Goal: Obtain resource: Obtain resource

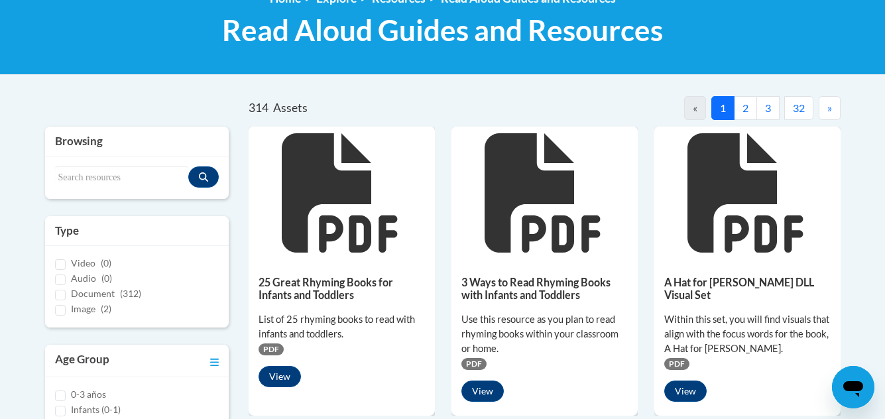
scroll to position [199, 0]
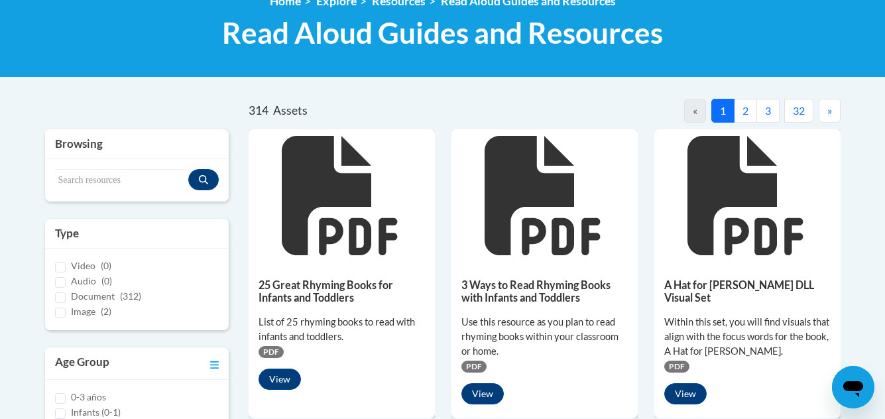
click at [827, 110] on span "»" at bounding box center [829, 110] width 5 height 13
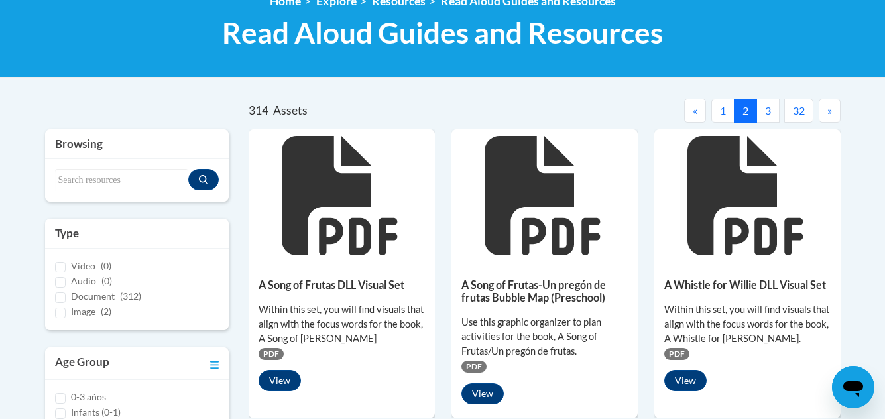
click at [827, 110] on span "»" at bounding box center [829, 110] width 5 height 13
click at [826, 110] on button "»" at bounding box center [830, 111] width 22 height 24
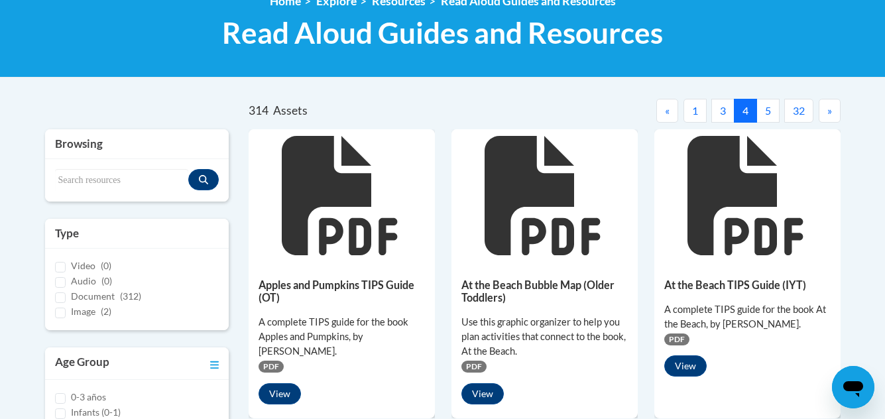
click at [825, 111] on button "»" at bounding box center [830, 111] width 22 height 24
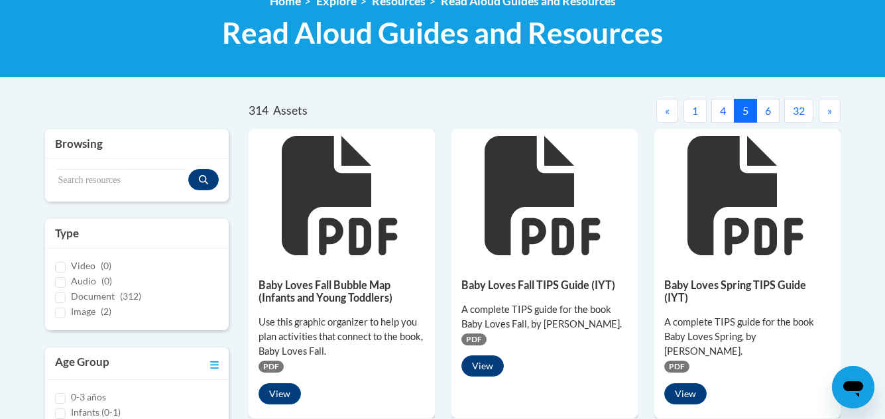
click at [824, 112] on button "»" at bounding box center [830, 111] width 22 height 24
click at [824, 113] on button "»" at bounding box center [830, 111] width 22 height 24
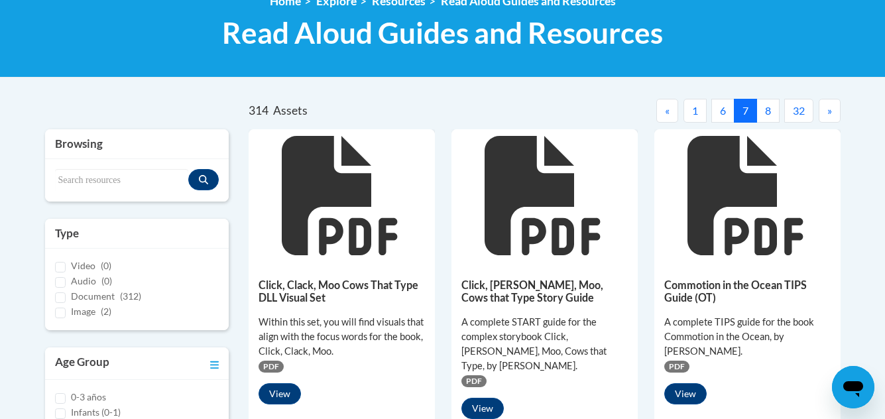
click at [823, 113] on button "»" at bounding box center [830, 111] width 22 height 24
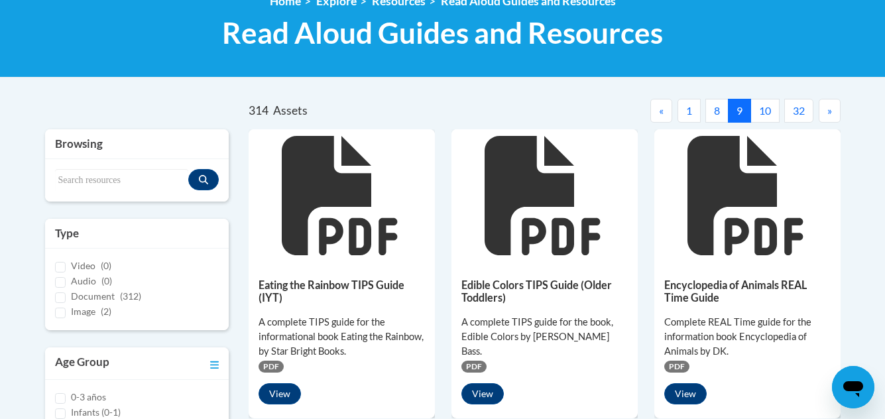
click at [823, 113] on button "»" at bounding box center [830, 111] width 22 height 24
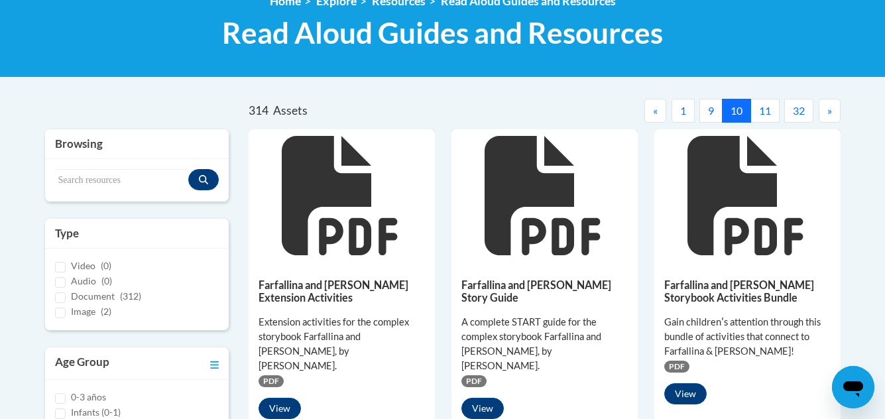
click at [823, 113] on button "»" at bounding box center [830, 111] width 22 height 24
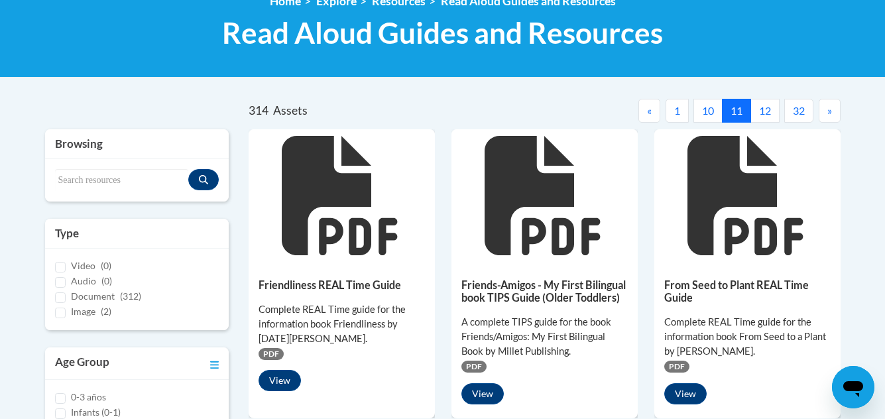
click at [823, 113] on button "»" at bounding box center [830, 111] width 22 height 24
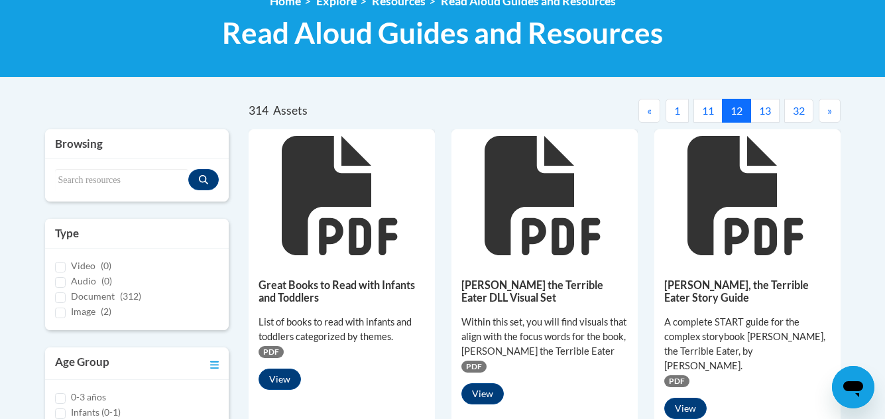
click at [823, 113] on button "»" at bounding box center [830, 111] width 22 height 24
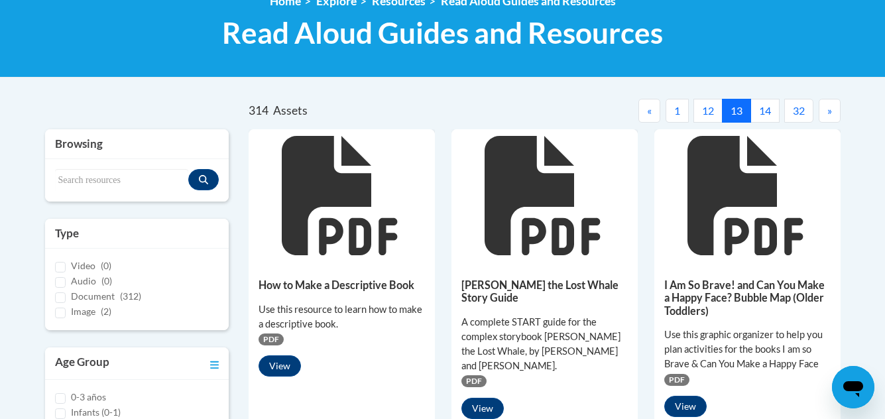
click at [823, 113] on button "»" at bounding box center [830, 111] width 22 height 24
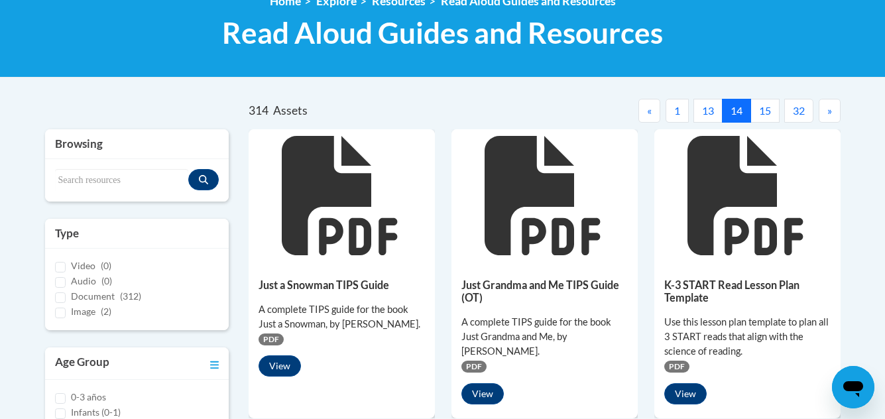
click at [823, 113] on button "»" at bounding box center [830, 111] width 22 height 24
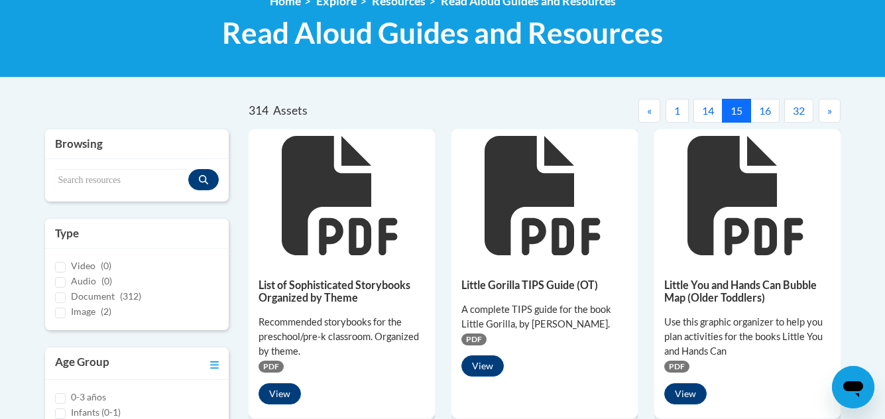
click at [823, 113] on button "»" at bounding box center [830, 111] width 22 height 24
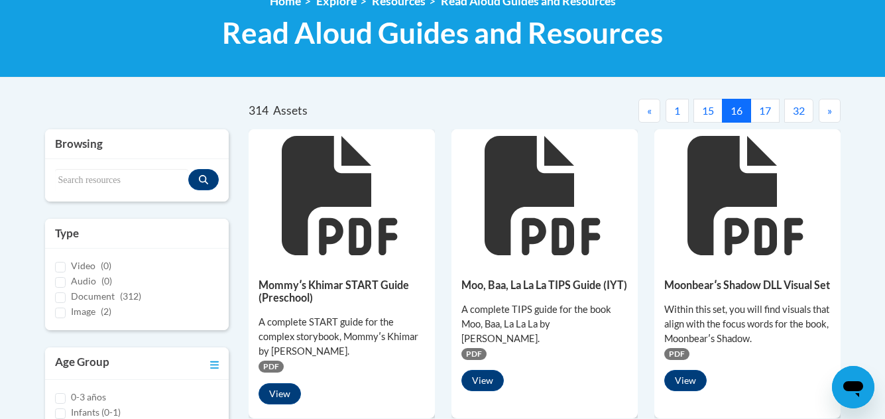
click at [823, 113] on button "»" at bounding box center [830, 111] width 22 height 24
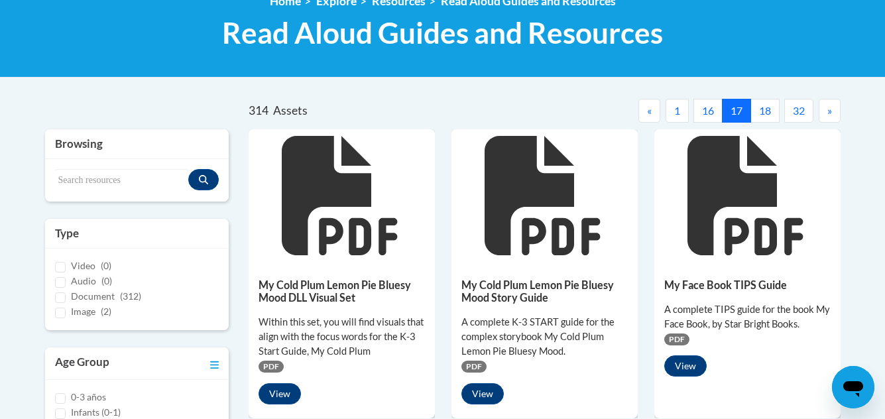
click at [823, 113] on button "»" at bounding box center [830, 111] width 22 height 24
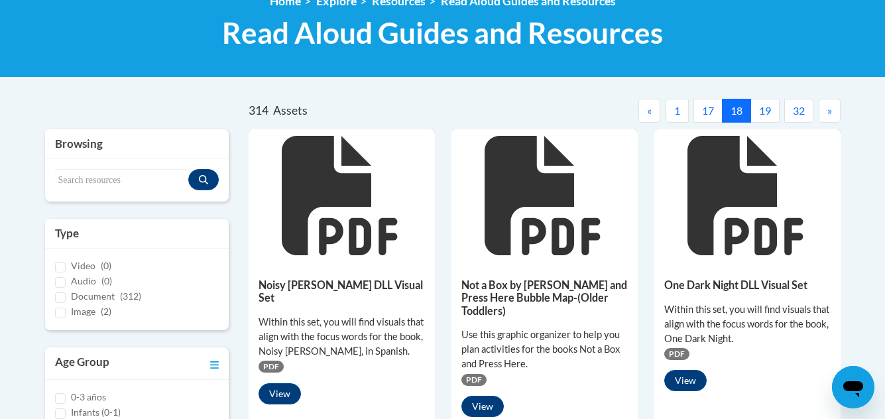
click at [823, 113] on button "»" at bounding box center [830, 111] width 22 height 24
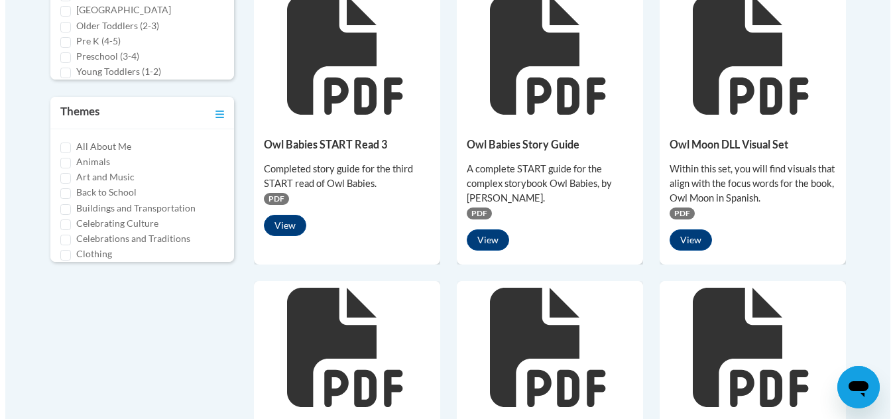
scroll to position [597, 0]
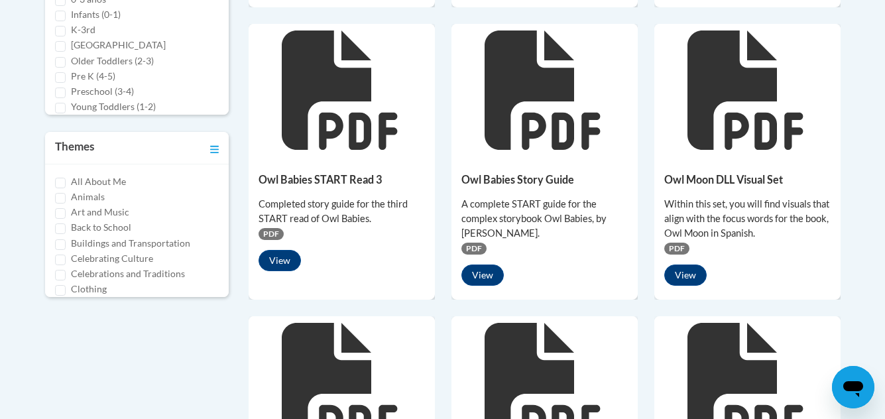
click at [516, 160] on div "Owl Babies Story Guide A complete START guide for the complex storybook Owl Bab…" at bounding box center [545, 225] width 186 height 139
click at [479, 270] on button "View" at bounding box center [482, 275] width 42 height 21
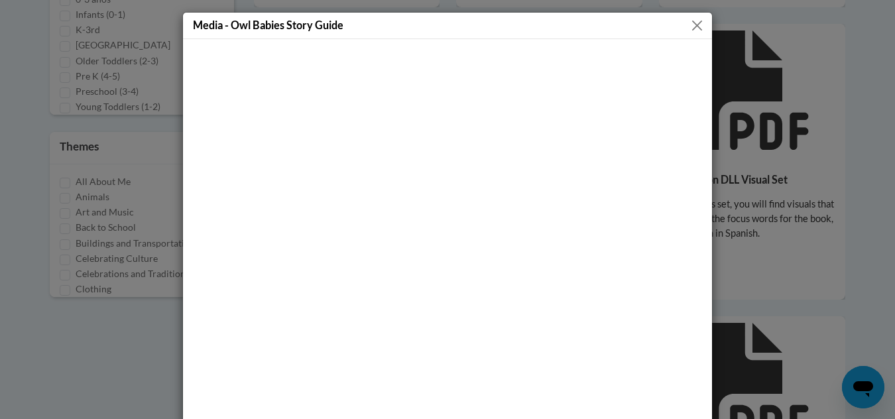
click at [696, 27] on button "Close" at bounding box center [697, 25] width 17 height 17
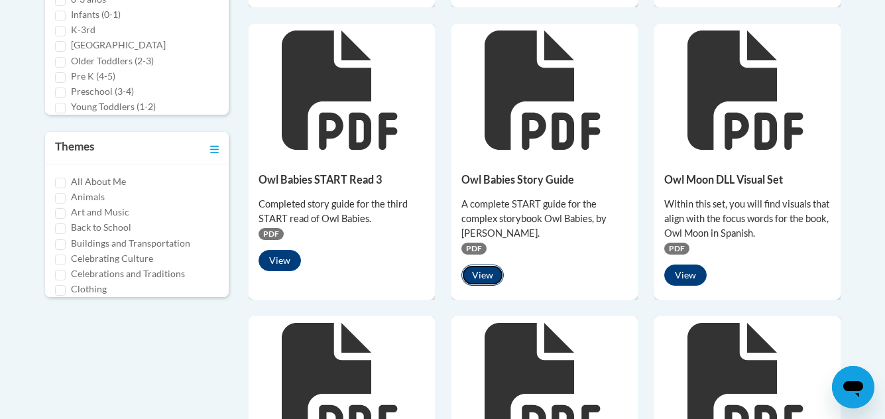
click at [481, 272] on button "View" at bounding box center [482, 275] width 42 height 21
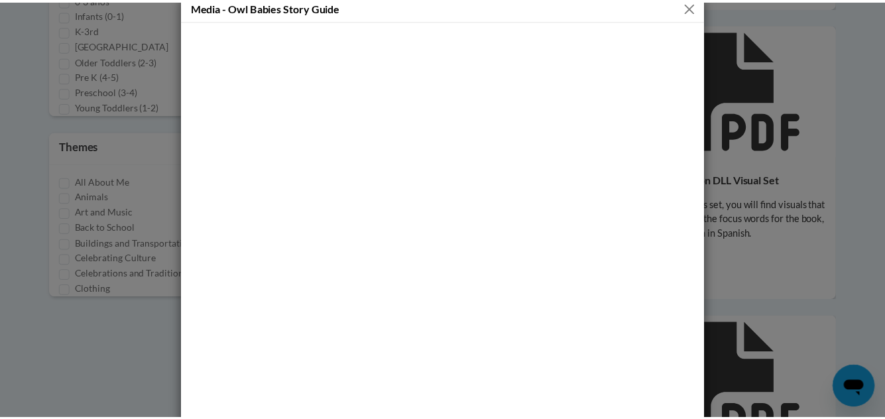
scroll to position [0, 0]
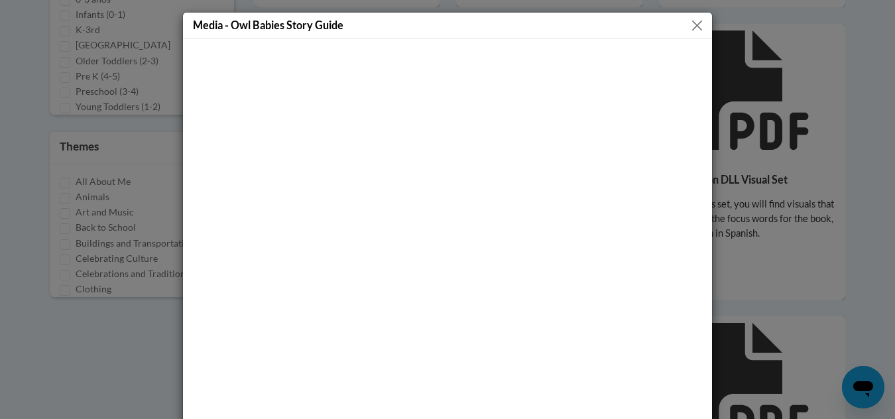
click at [690, 22] on button "Close" at bounding box center [697, 25] width 17 height 17
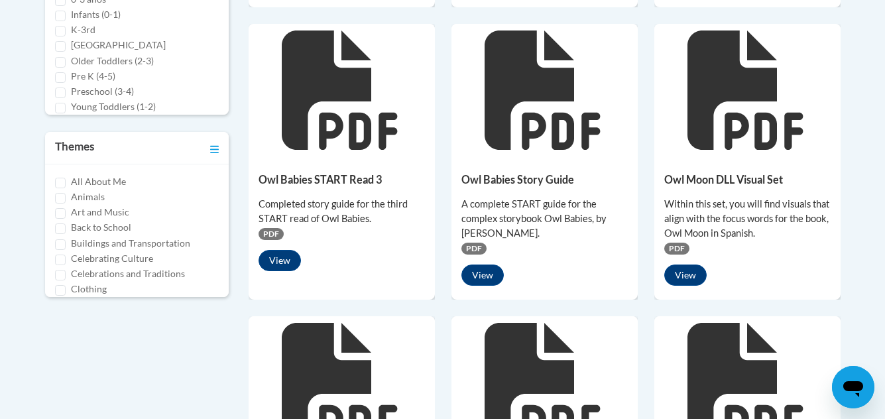
drag, startPoint x: 550, startPoint y: 138, endPoint x: 513, endPoint y: 168, distance: 47.1
click at [513, 168] on div "Owl Babies Story Guide A complete START guide for the complex storybook Owl Bab…" at bounding box center [545, 225] width 186 height 139
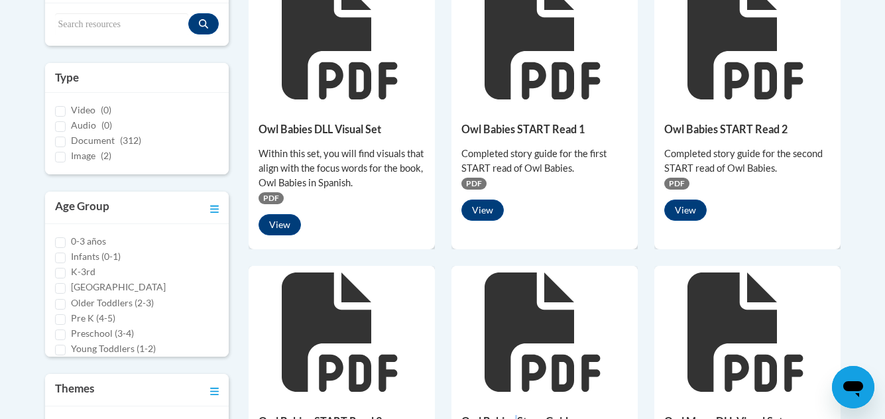
scroll to position [332, 0]
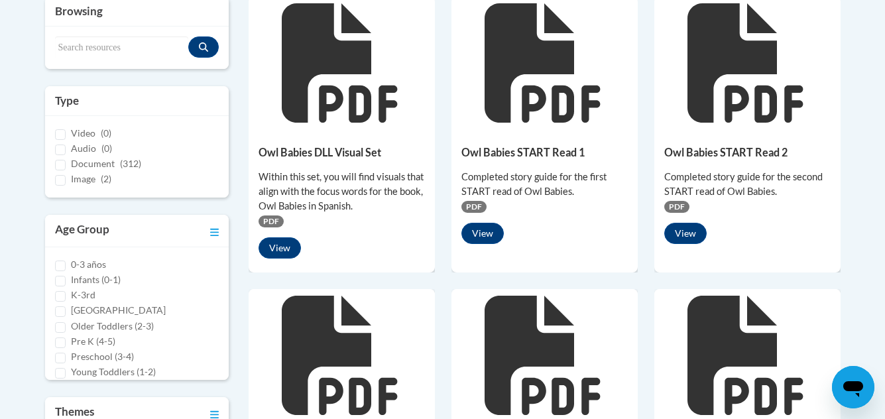
click at [474, 206] on span "PDF" at bounding box center [473, 207] width 25 height 12
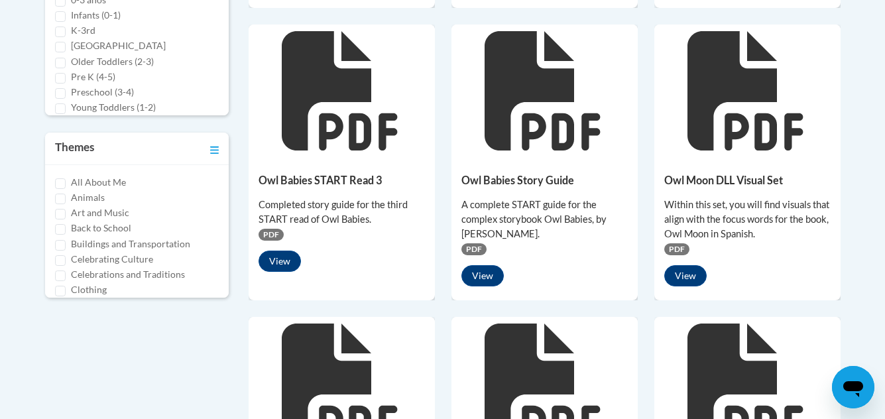
scroll to position [597, 0]
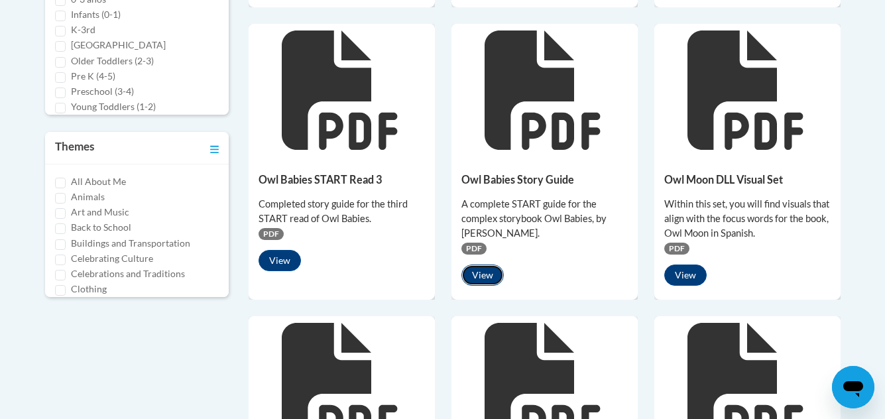
click at [484, 273] on button "View" at bounding box center [482, 275] width 42 height 21
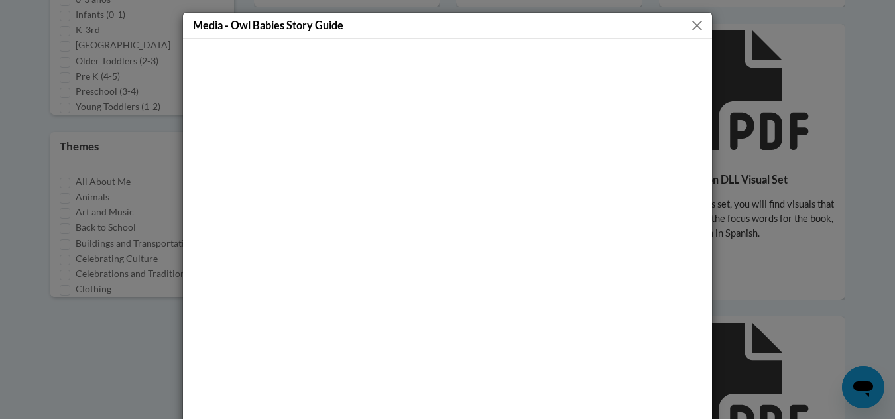
click at [692, 26] on button "Close" at bounding box center [697, 25] width 17 height 17
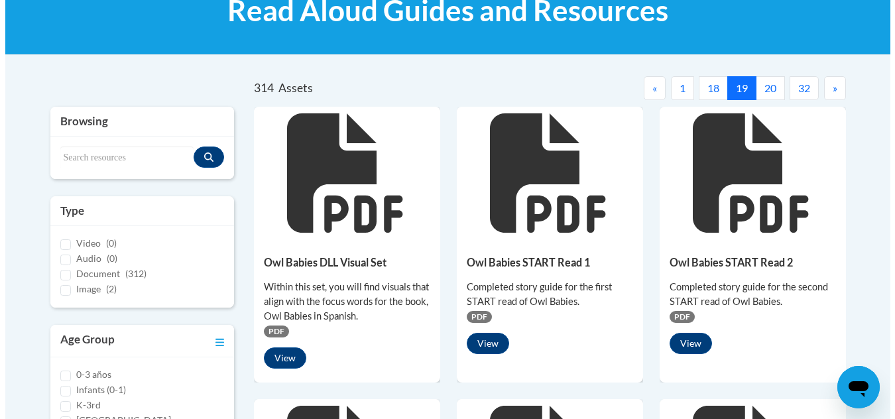
scroll to position [332, 0]
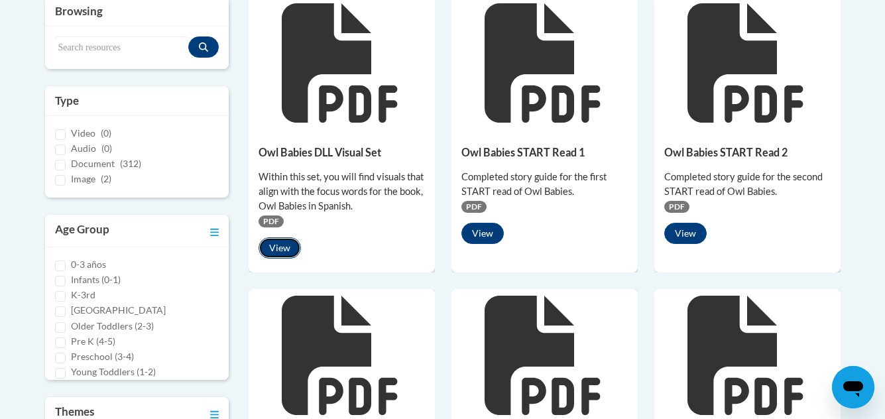
click at [272, 245] on button "View" at bounding box center [280, 247] width 42 height 21
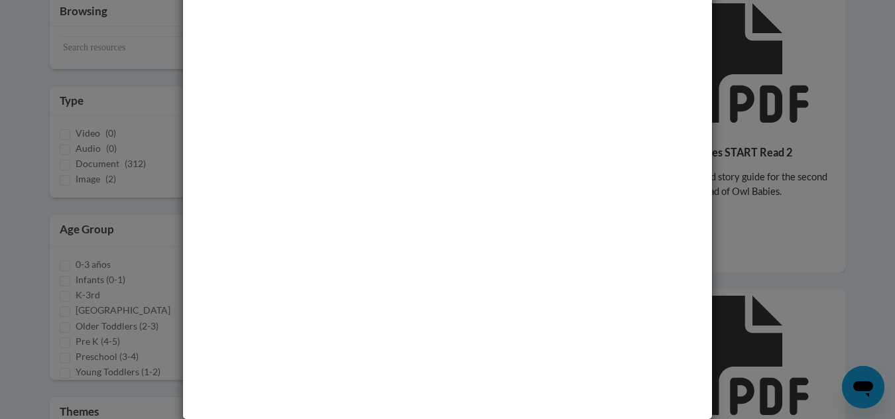
scroll to position [54, 0]
